Goal: Task Accomplishment & Management: Complete application form

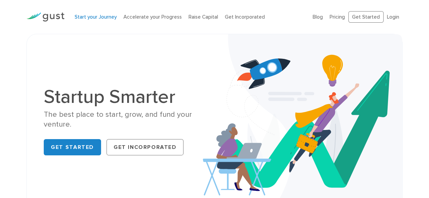
click at [93, 15] on link "Start your Journey" at bounding box center [96, 17] width 42 height 6
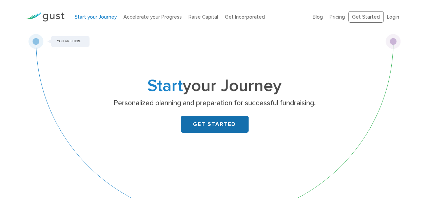
click at [206, 125] on link "GET STARTED" at bounding box center [215, 124] width 68 height 17
click at [106, 16] on link "Start your Journey" at bounding box center [96, 17] width 42 height 6
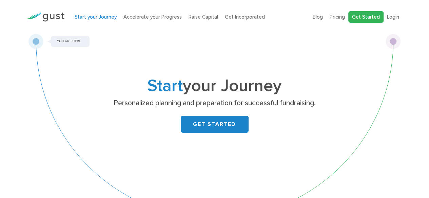
click at [364, 16] on link "Get Started" at bounding box center [365, 17] width 35 height 12
